Goal: Task Accomplishment & Management: Use online tool/utility

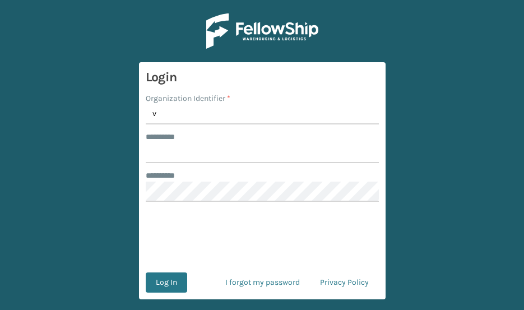
type input "Vancouver Remco"
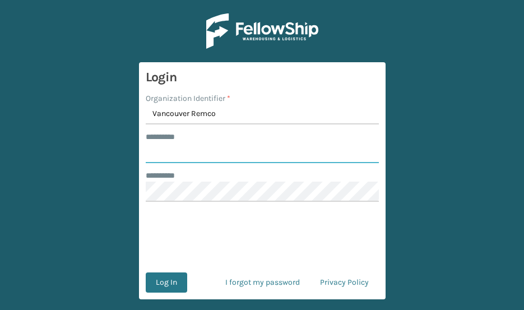
click at [199, 148] on input "******** *" at bounding box center [262, 153] width 233 height 20
click at [206, 155] on input "*******" at bounding box center [262, 153] width 233 height 20
type input "*******"
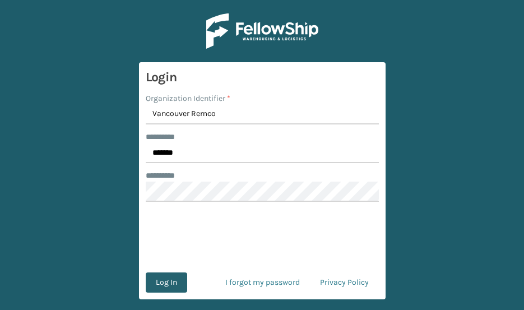
click at [172, 285] on button "Log In" at bounding box center [166, 282] width 41 height 20
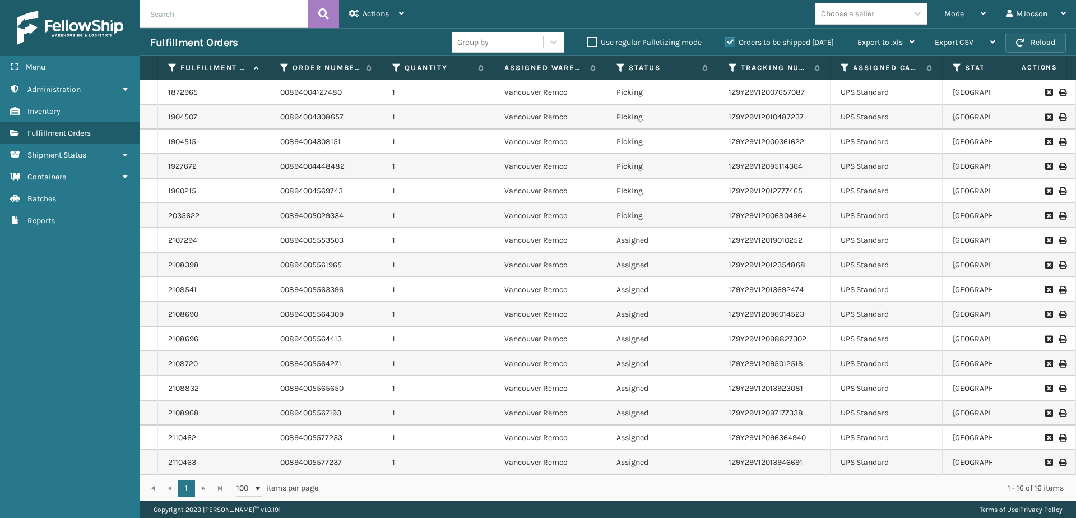
click at [523, 44] on button "Reload" at bounding box center [1035, 43] width 61 height 20
click at [523, 10] on span "Mode" at bounding box center [954, 14] width 20 height 10
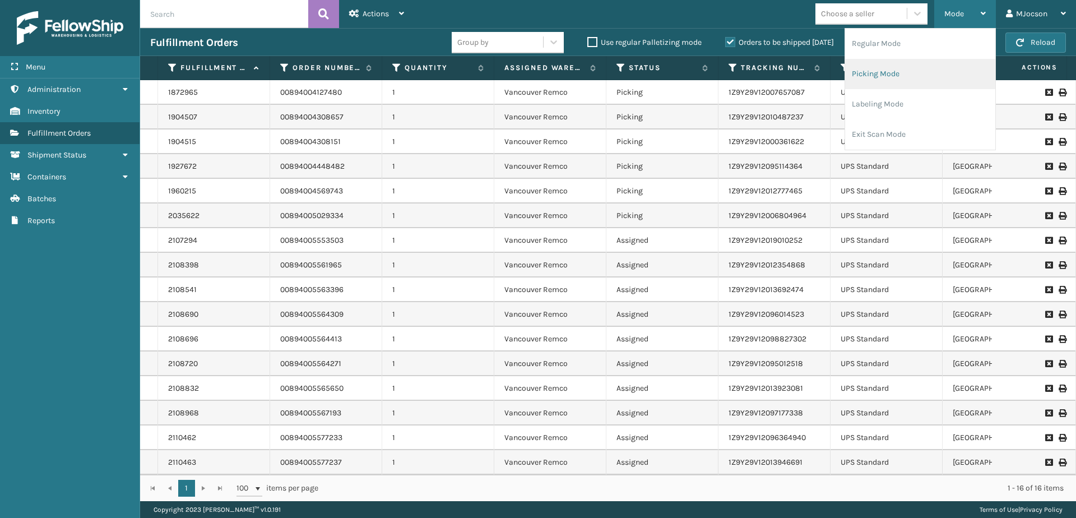
click at [523, 77] on li "Picking Mode" at bounding box center [920, 74] width 150 height 30
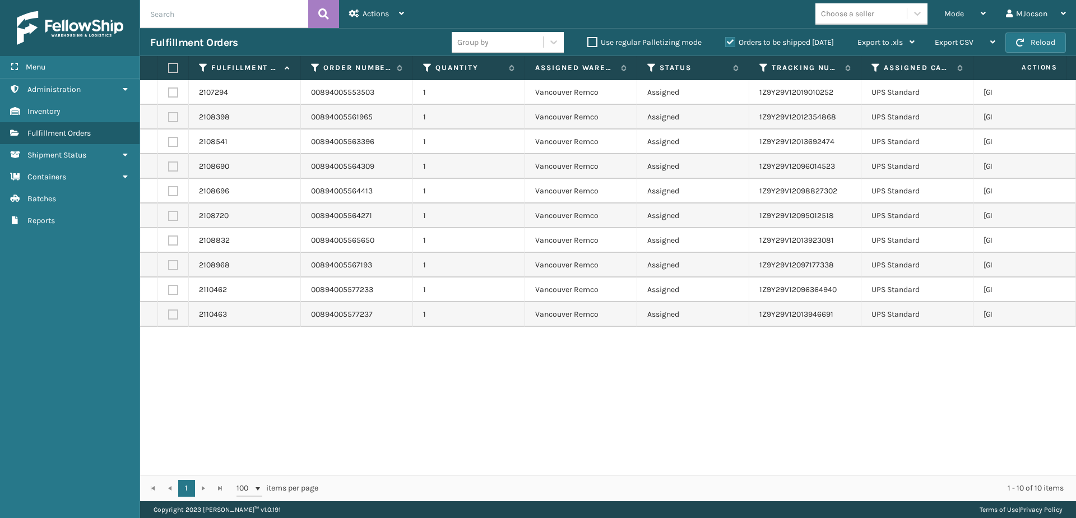
click at [173, 68] on label at bounding box center [171, 68] width 7 height 10
click at [169, 68] on input "checkbox" at bounding box center [168, 67] width 1 height 7
checkbox input "true"
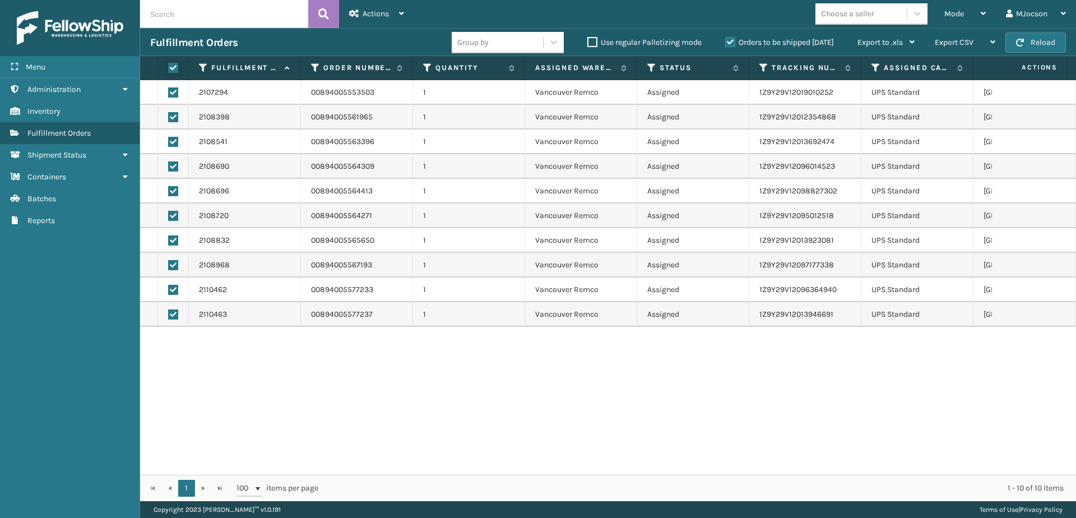
checkbox input "true"
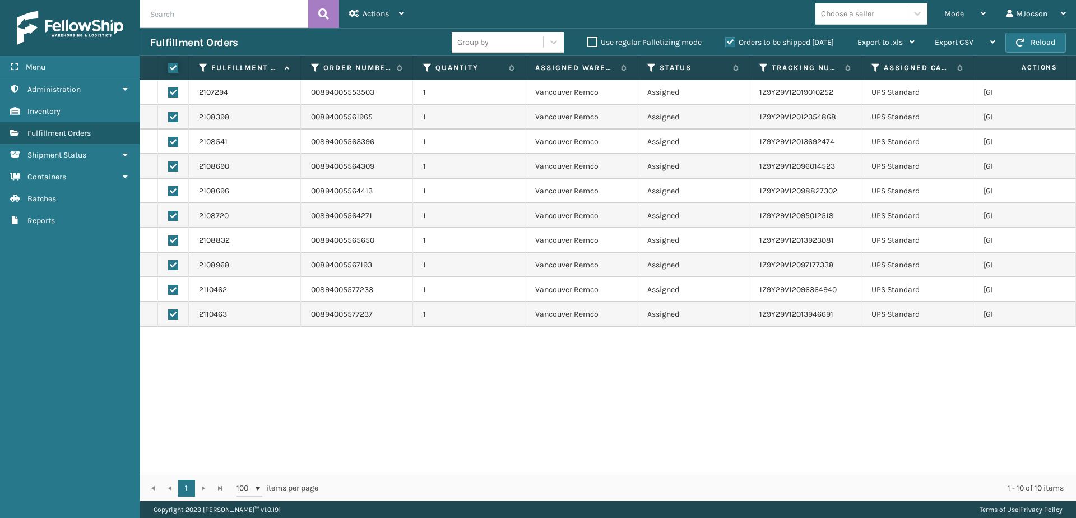
checkbox input "true"
click at [386, 16] on span "Actions" at bounding box center [376, 14] width 26 height 10
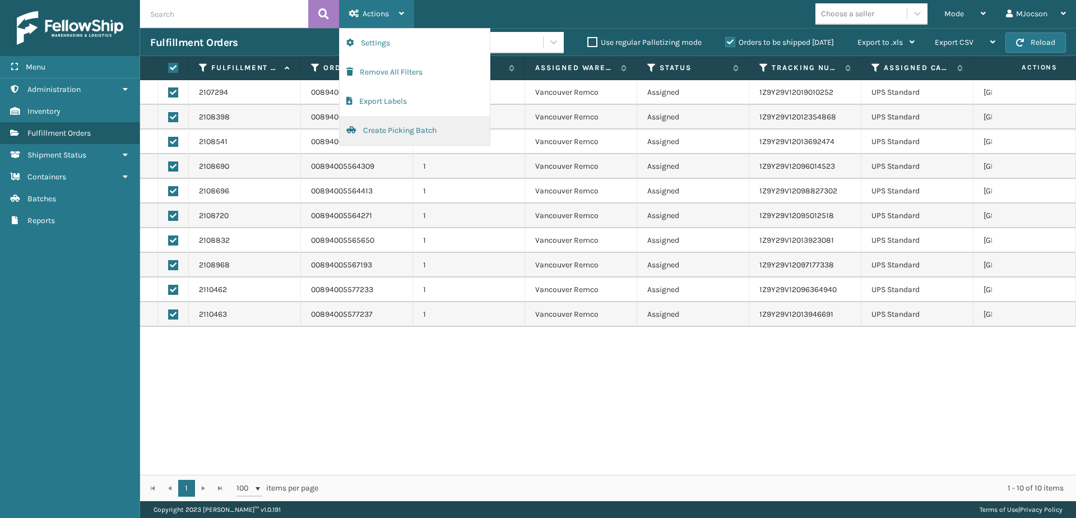
click at [400, 129] on button "Create Picking Batch" at bounding box center [415, 130] width 150 height 29
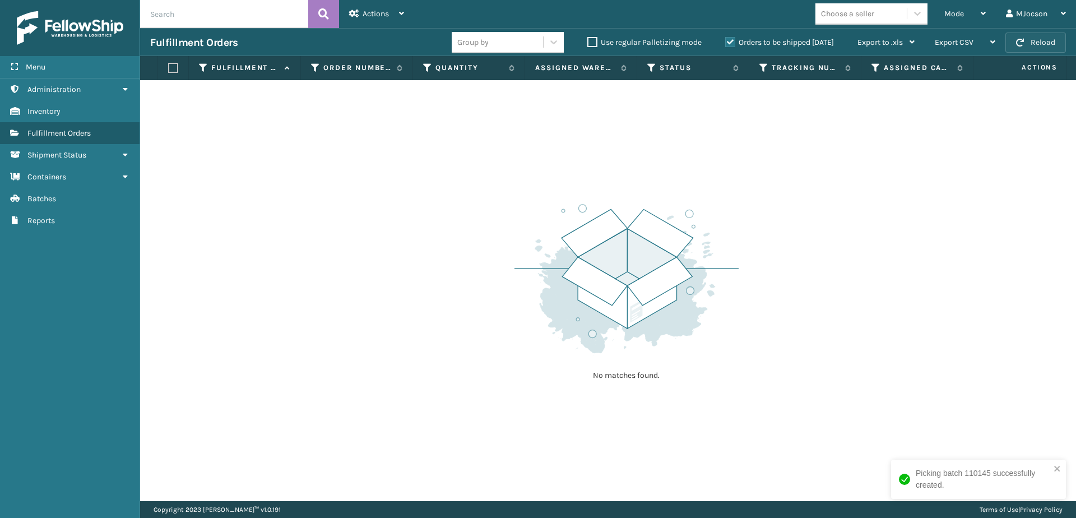
click at [523, 36] on button "Reload" at bounding box center [1035, 43] width 61 height 20
click at [523, 18] on div "Mode" at bounding box center [964, 14] width 41 height 28
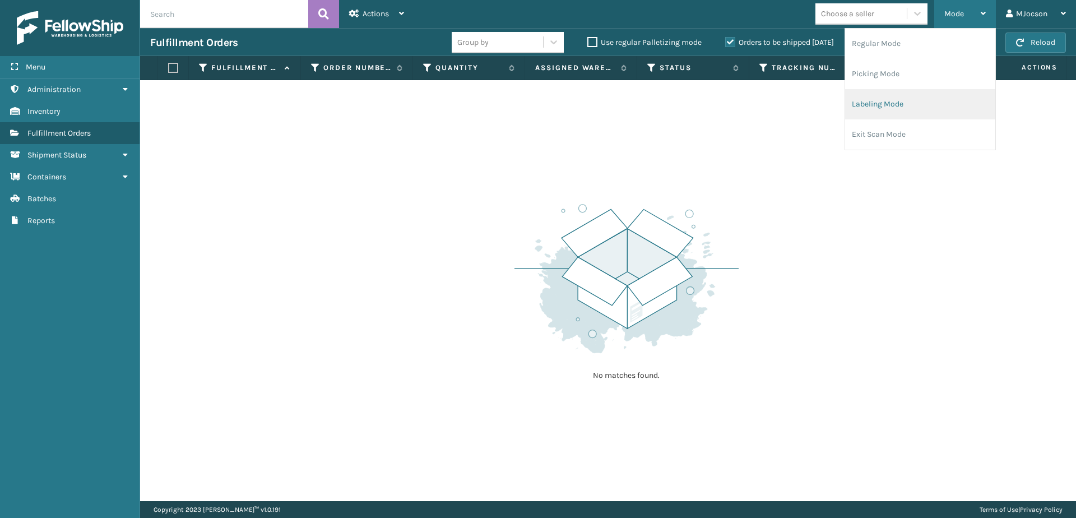
click at [523, 108] on li "Labeling Mode" at bounding box center [920, 104] width 150 height 30
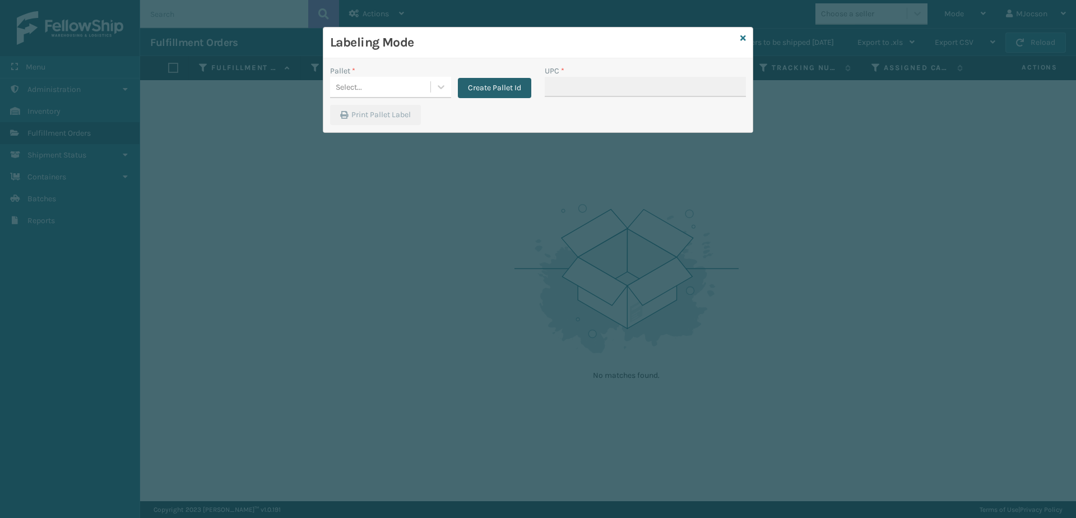
click at [476, 87] on button "Create Pallet Id" at bounding box center [494, 88] width 73 height 20
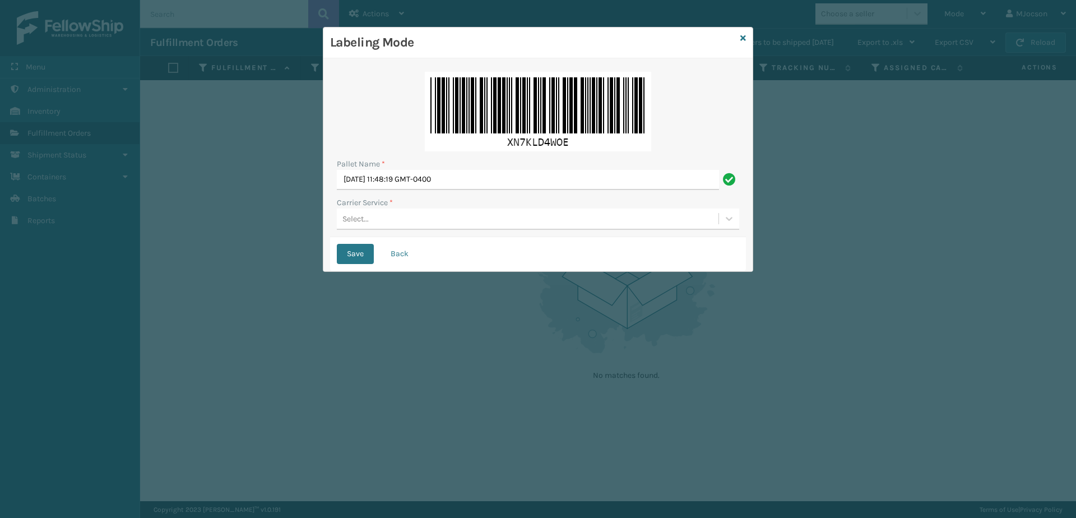
click at [360, 216] on div "Select..." at bounding box center [355, 219] width 26 height 12
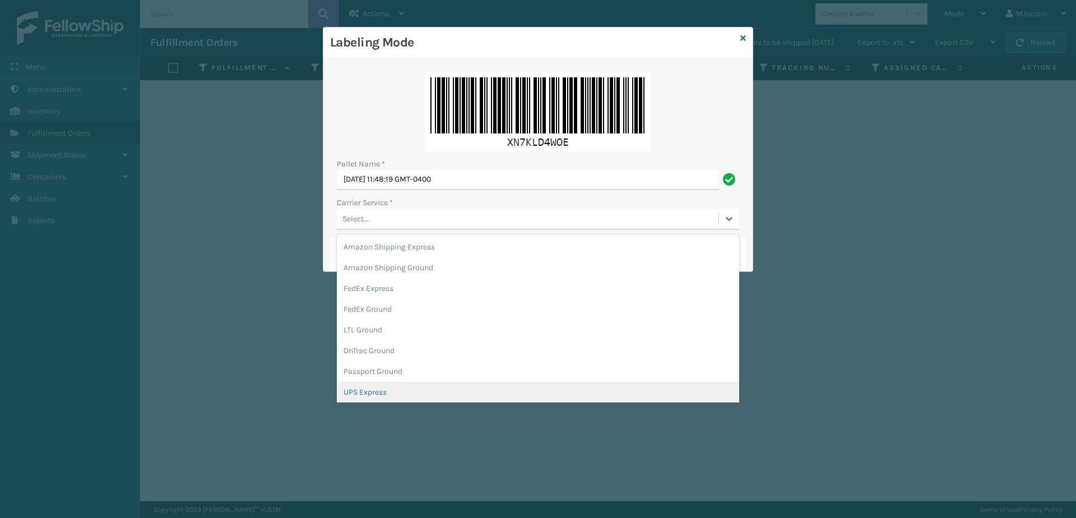
scroll to position [56, 0]
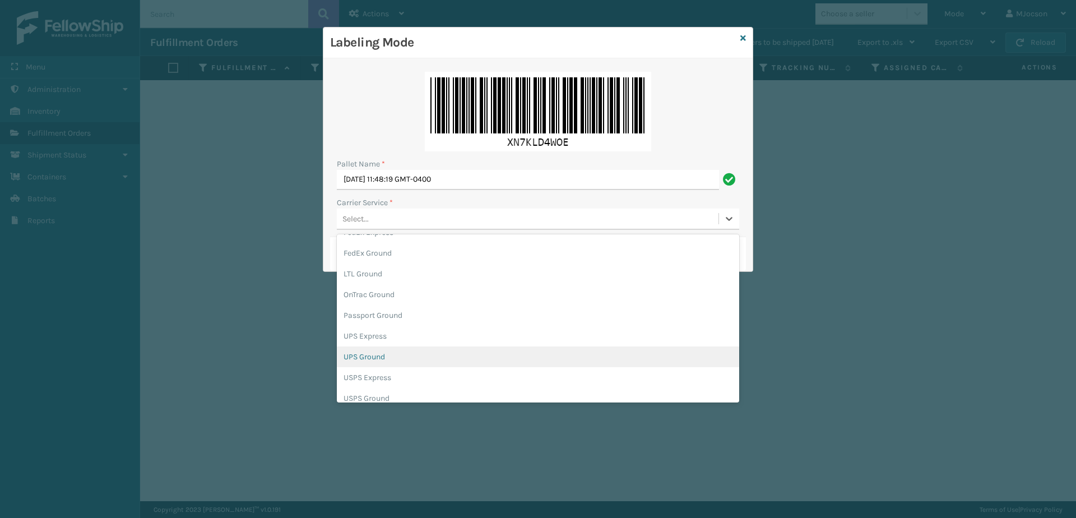
click at [396, 309] on div "UPS Ground" at bounding box center [538, 356] width 402 height 21
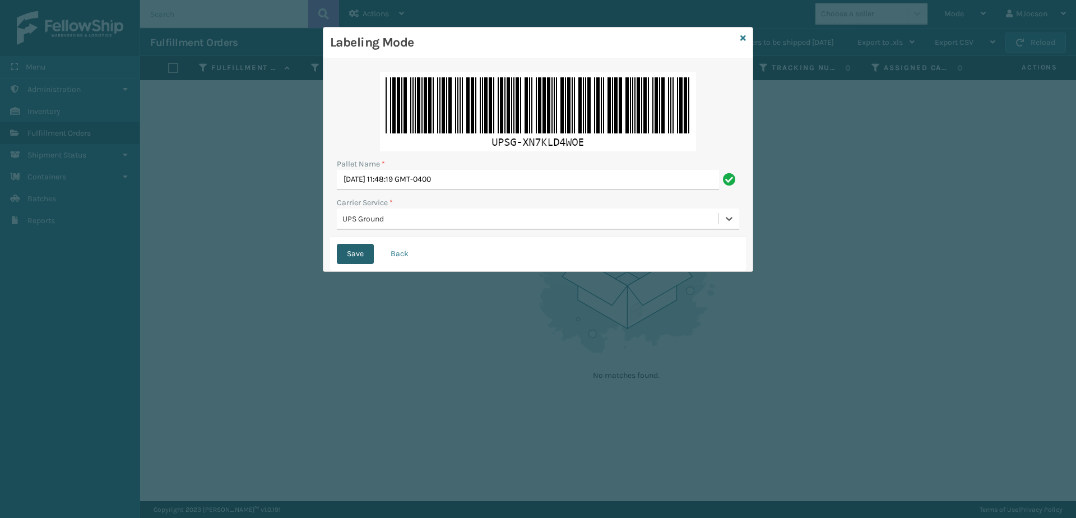
click at [345, 258] on button "Save" at bounding box center [355, 254] width 37 height 20
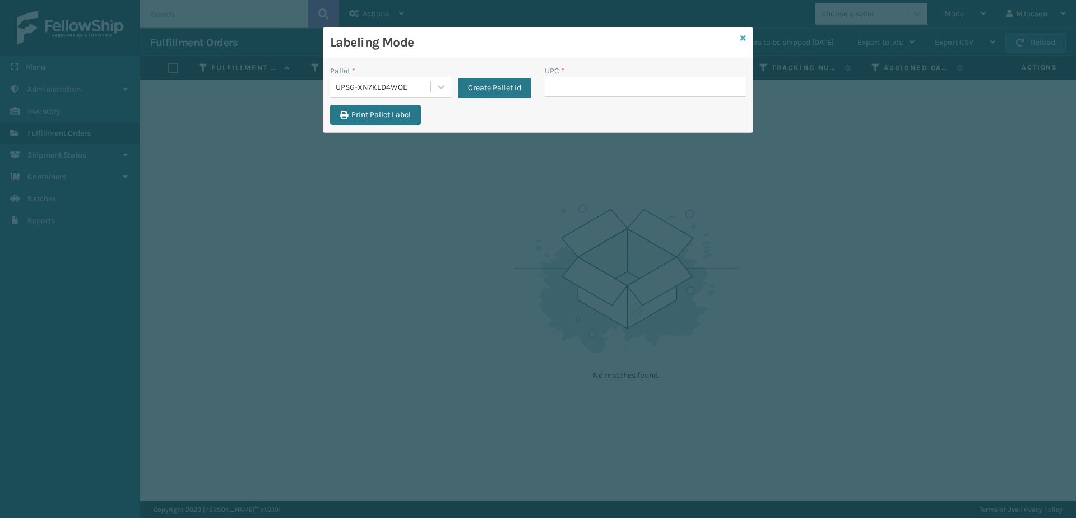
click at [523, 38] on icon at bounding box center [743, 38] width 6 height 8
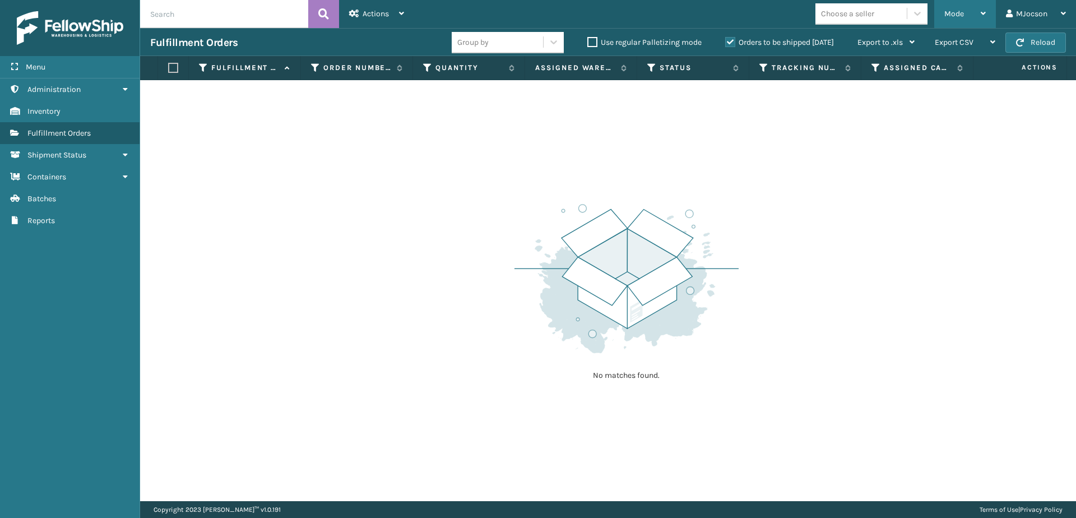
click at [523, 15] on div "Mode Regular Mode Picking Mode Labeling Mode Exit Scan Mode" at bounding box center [965, 14] width 62 height 28
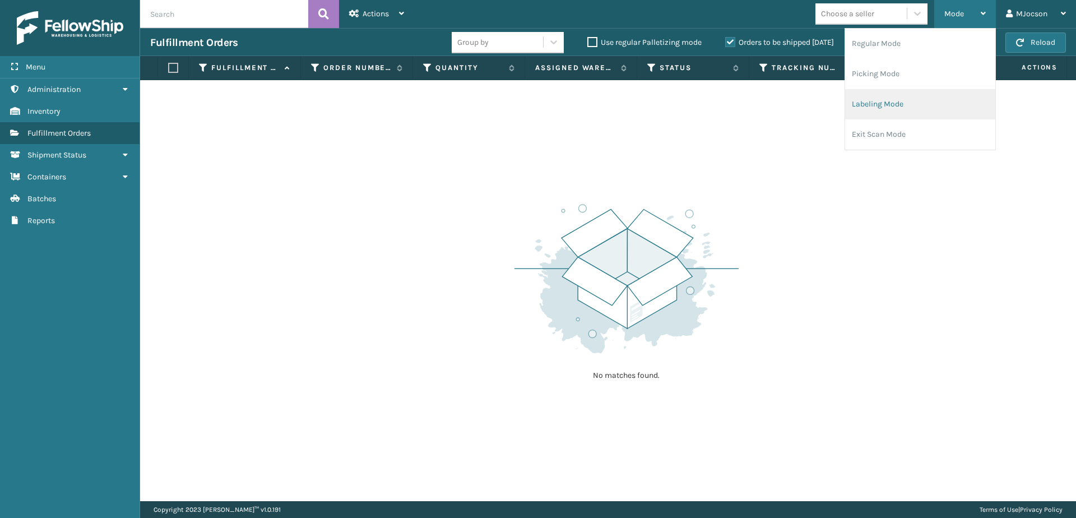
click at [523, 97] on li "Labeling Mode" at bounding box center [920, 104] width 150 height 30
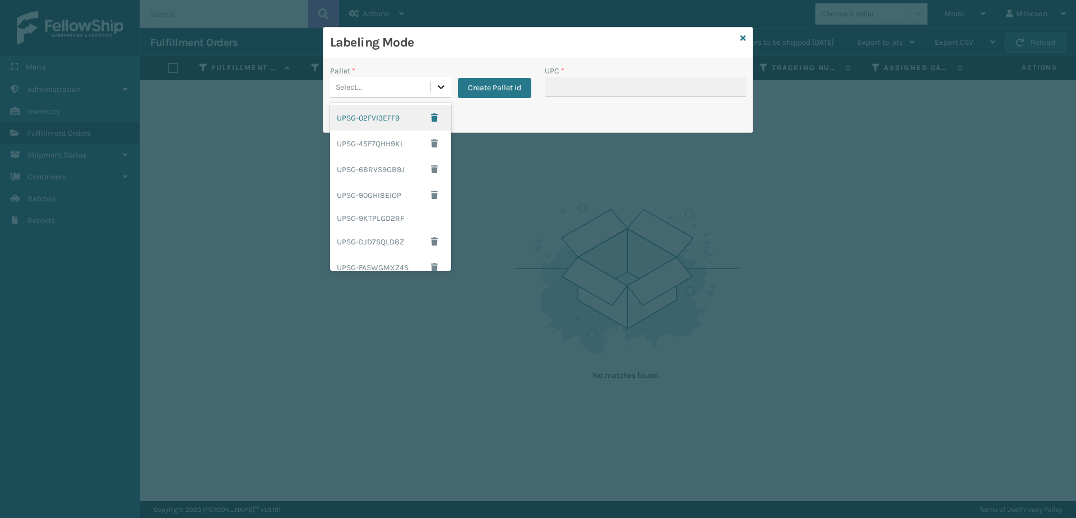
click at [441, 89] on icon at bounding box center [440, 86] width 11 height 11
click at [389, 221] on div "UPSG-XN7KLD4WOE" at bounding box center [390, 216] width 121 height 21
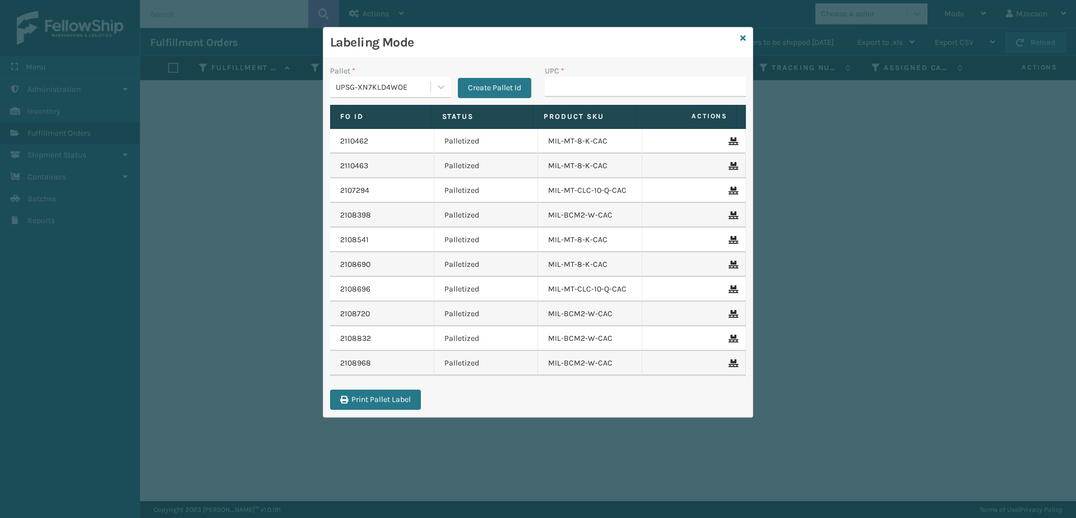
click at [523, 37] on link at bounding box center [743, 39] width 6 height 12
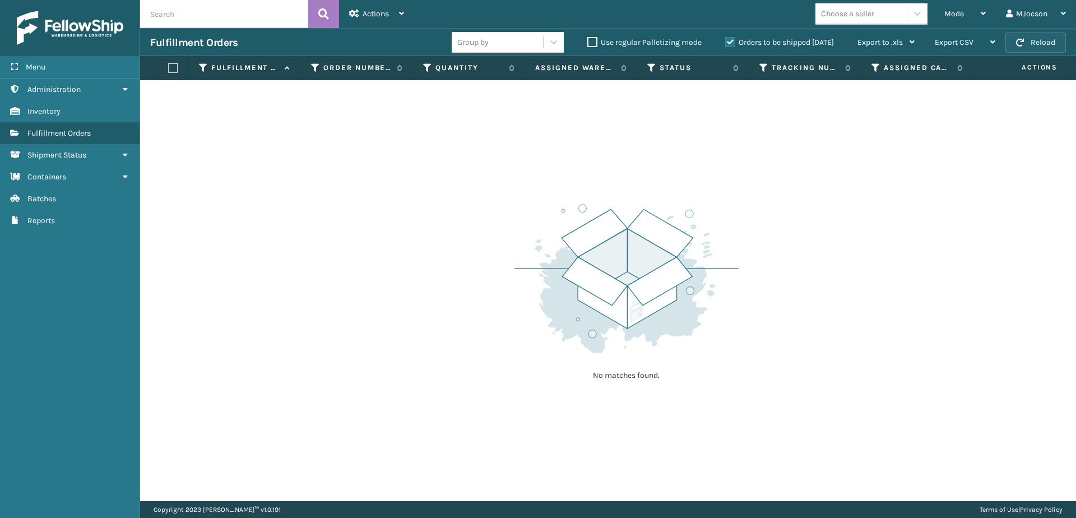
click at [523, 39] on button "Reload" at bounding box center [1035, 43] width 61 height 20
click at [31, 205] on link "Batches" at bounding box center [70, 199] width 140 height 22
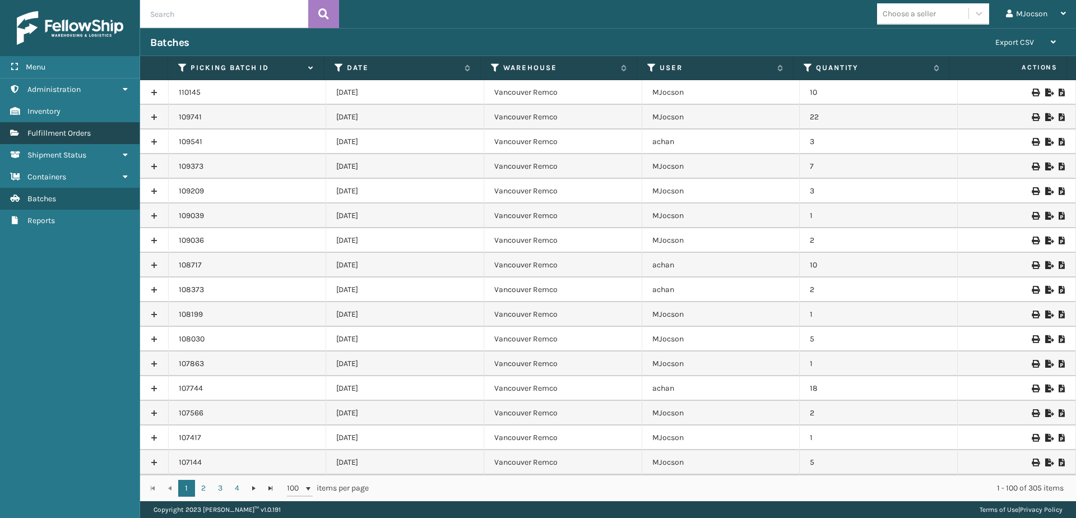
click at [63, 133] on span "Fulfillment Orders" at bounding box center [58, 133] width 63 height 10
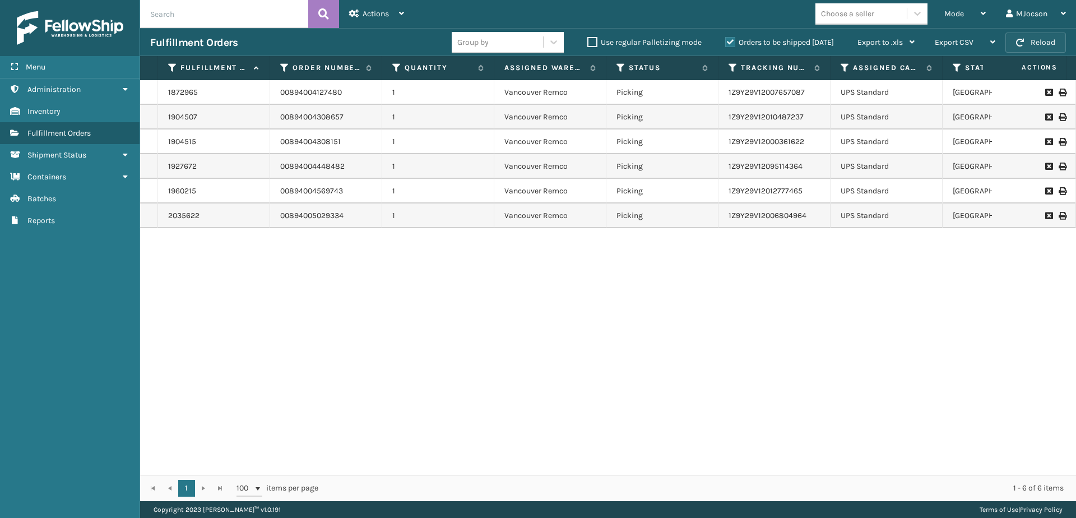
click at [523, 41] on button "Reload" at bounding box center [1035, 43] width 61 height 20
drag, startPoint x: 1036, startPoint y: 41, endPoint x: 1029, endPoint y: 43, distance: 6.9
click at [523, 43] on button "Reload" at bounding box center [1035, 43] width 61 height 20
